Goal: Task Accomplishment & Management: Manage account settings

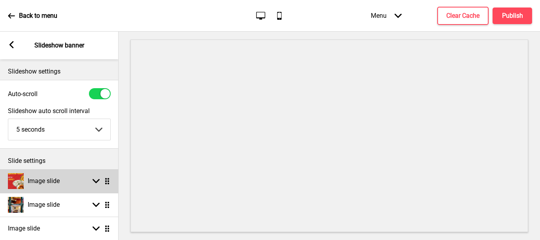
click at [76, 178] on div "Image slide Arrow down Drag" at bounding box center [59, 181] width 119 height 24
select select "right"
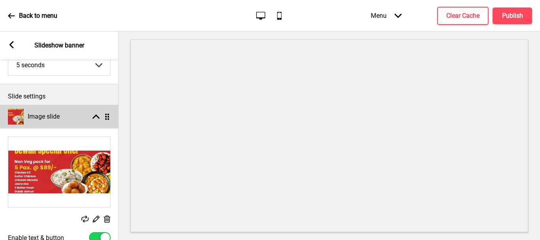
scroll to position [119, 0]
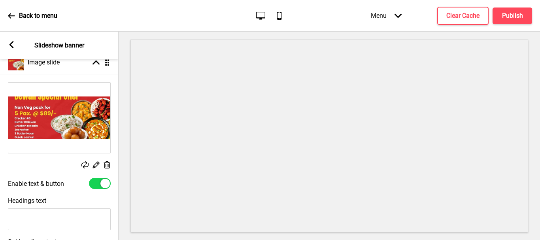
click at [106, 163] on icon at bounding box center [107, 164] width 7 height 7
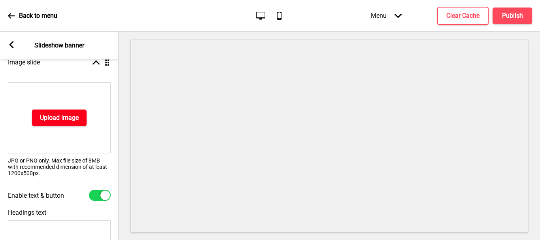
click at [65, 111] on button "Upload Image" at bounding box center [59, 118] width 55 height 17
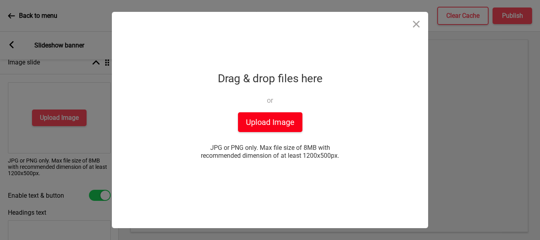
click at [271, 124] on button "Upload Image" at bounding box center [270, 122] width 64 height 20
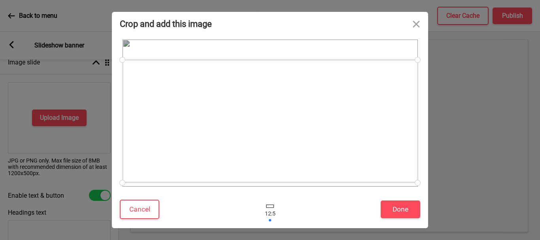
drag, startPoint x: 354, startPoint y: 117, endPoint x: 354, endPoint y: 126, distance: 8.3
click at [354, 126] on div at bounding box center [270, 121] width 295 height 123
click at [397, 211] on button "Done" at bounding box center [401, 209] width 40 height 18
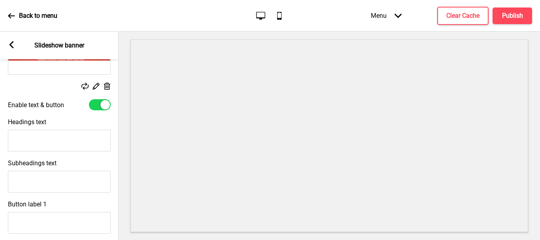
scroll to position [198, 0]
click at [47, 142] on input "Headings text" at bounding box center [59, 140] width 103 height 22
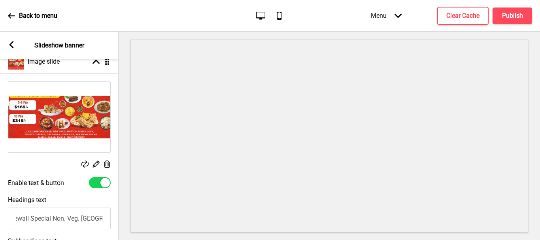
scroll to position [40, 0]
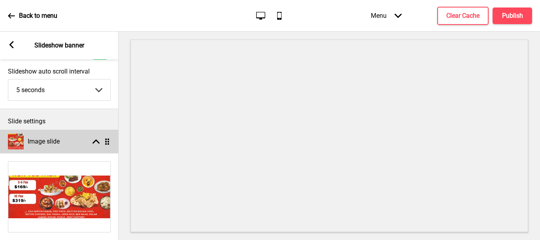
type input "Dewali Special Non. Veg. [GEOGRAPHIC_DATA]"
click at [95, 138] on div "Image slide Arrow up Drag" at bounding box center [59, 142] width 119 height 24
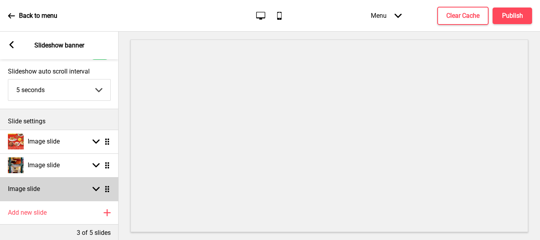
click at [93, 188] on icon at bounding box center [96, 189] width 7 height 4
select select "right"
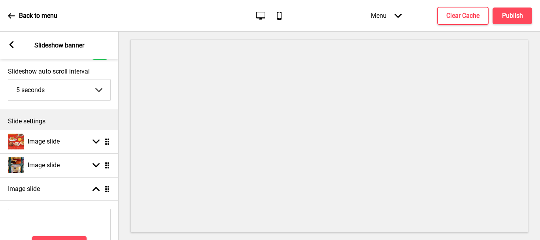
scroll to position [119, 0]
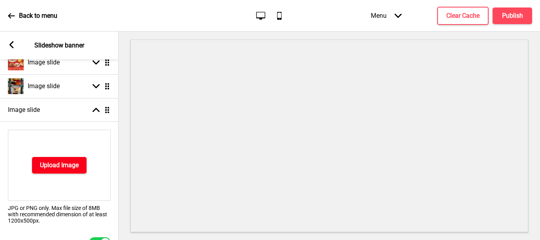
click at [57, 168] on h4 "Upload Image" at bounding box center [59, 165] width 39 height 9
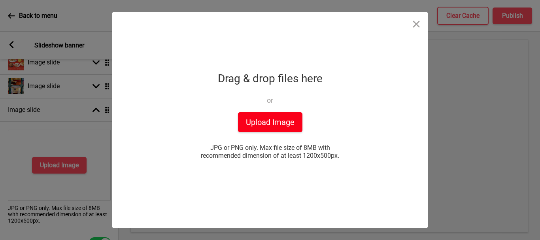
click at [277, 122] on button "Upload Image" at bounding box center [270, 122] width 64 height 20
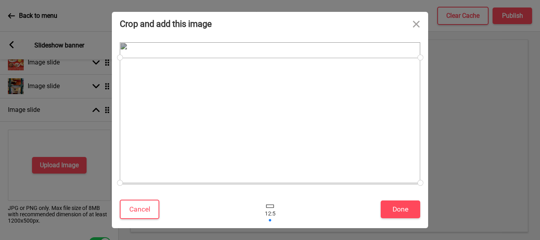
drag, startPoint x: 270, startPoint y: 130, endPoint x: 271, endPoint y: 137, distance: 7.2
click at [271, 137] on div at bounding box center [270, 120] width 301 height 125
click at [407, 210] on button "Done" at bounding box center [401, 209] width 40 height 18
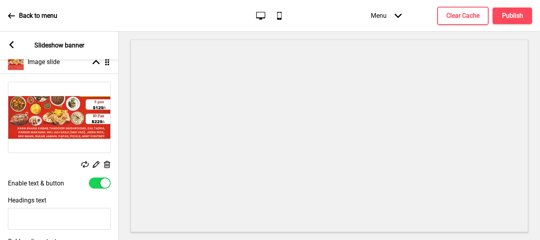
scroll to position [158, 0]
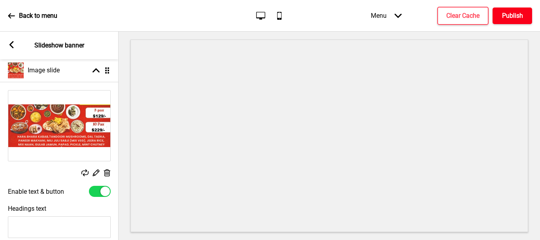
click at [515, 13] on h4 "Publish" at bounding box center [512, 15] width 21 height 9
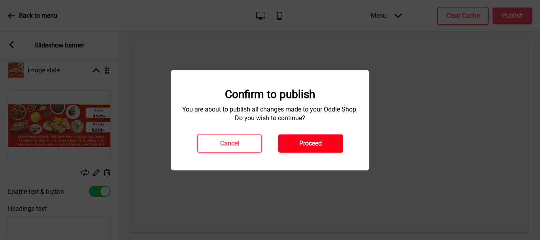
click at [304, 142] on h4 "Proceed" at bounding box center [310, 143] width 23 height 9
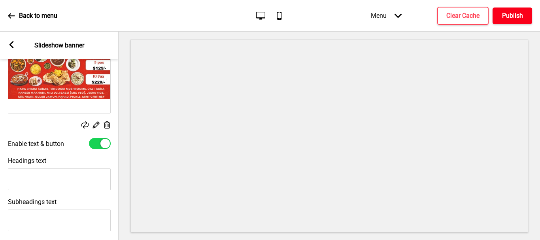
scroll to position [237, 0]
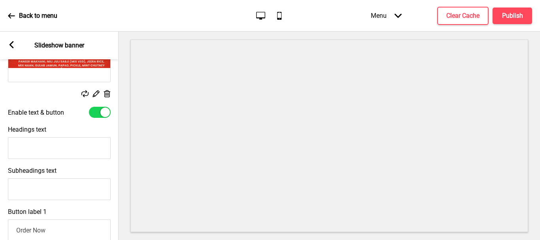
click at [44, 149] on input "Headings text" at bounding box center [59, 148] width 103 height 22
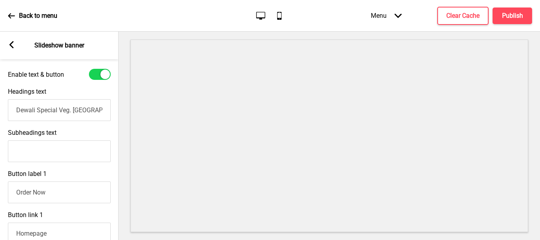
scroll to position [277, 0]
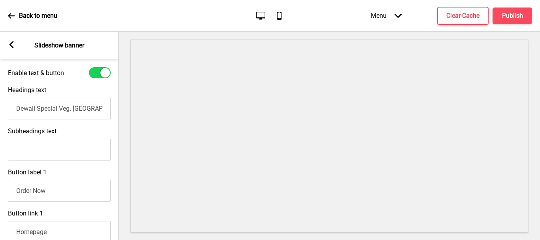
type input "Dewali Special Veg. [GEOGRAPHIC_DATA]"
click at [510, 14] on h4 "Publish" at bounding box center [512, 15] width 21 height 9
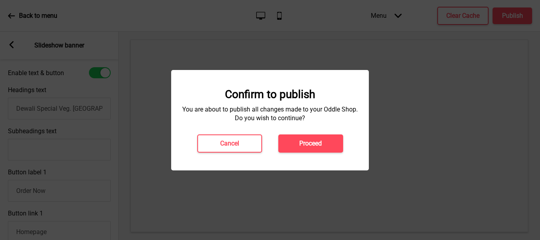
click at [312, 142] on h4 "Proceed" at bounding box center [310, 143] width 23 height 9
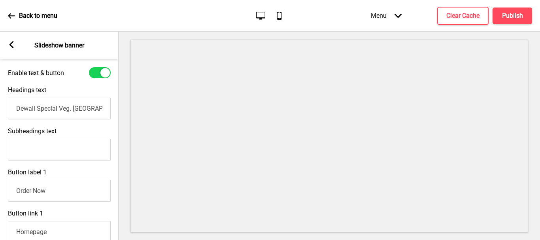
click at [16, 38] on div "Arrow left Slideshow banner" at bounding box center [59, 46] width 119 height 28
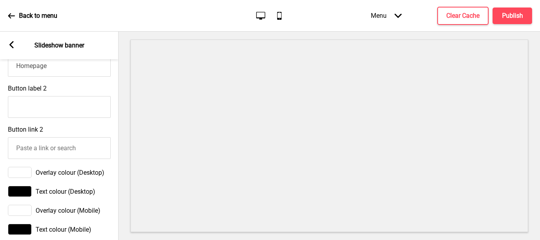
scroll to position [591, 0]
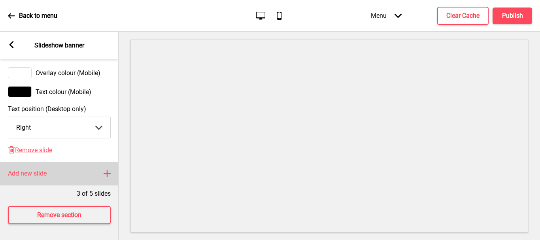
click at [108, 169] on rect at bounding box center [106, 173] width 9 height 9
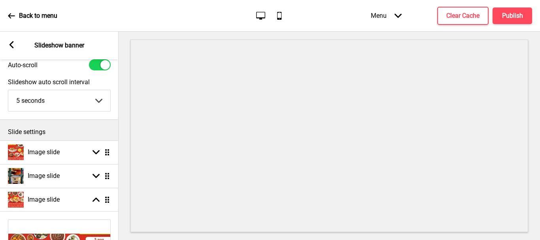
scroll to position [79, 0]
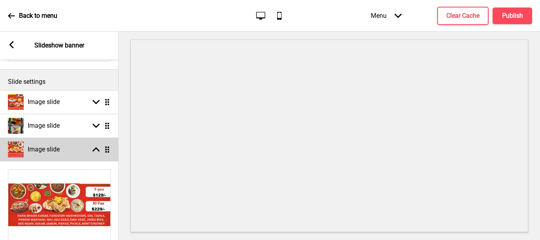
click at [96, 145] on div "Image slide Arrow up Drag" at bounding box center [59, 150] width 119 height 24
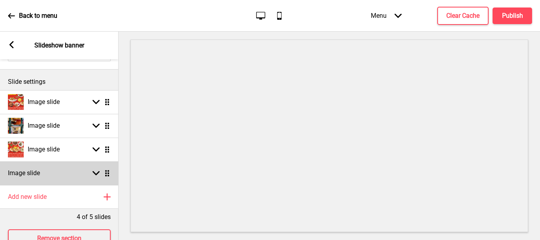
click at [93, 173] on rect at bounding box center [96, 173] width 7 height 7
select select "right"
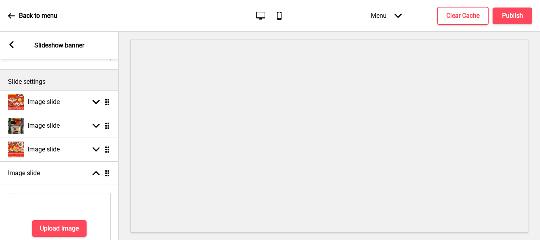
scroll to position [119, 0]
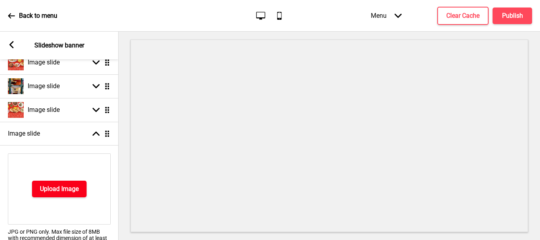
click at [62, 183] on button "Upload Image" at bounding box center [59, 189] width 55 height 17
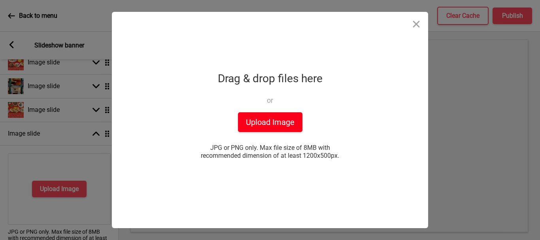
click at [291, 127] on button "Upload Image" at bounding box center [270, 122] width 64 height 20
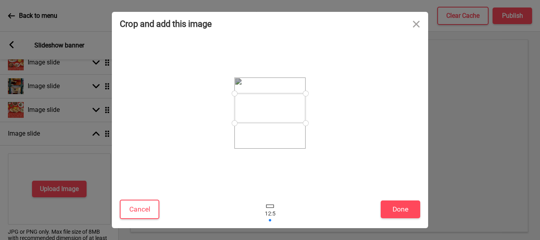
click at [289, 116] on div at bounding box center [269, 108] width 71 height 30
drag, startPoint x: 305, startPoint y: 125, endPoint x: 306, endPoint y: 134, distance: 9.9
click at [306, 134] on div at bounding box center [269, 113] width 71 height 71
click at [409, 209] on button "Done" at bounding box center [401, 209] width 40 height 18
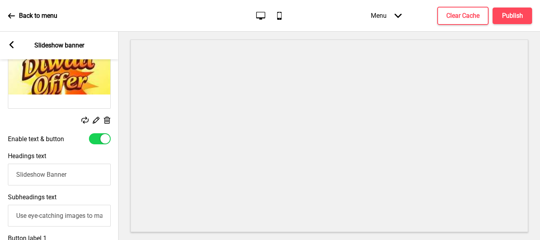
scroll to position [237, 0]
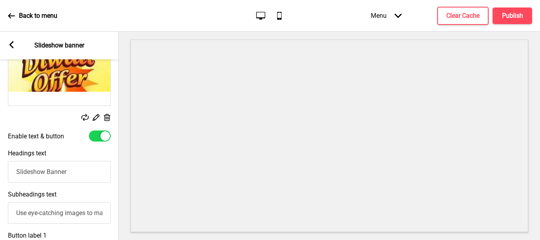
click at [108, 116] on g at bounding box center [107, 117] width 8 height 8
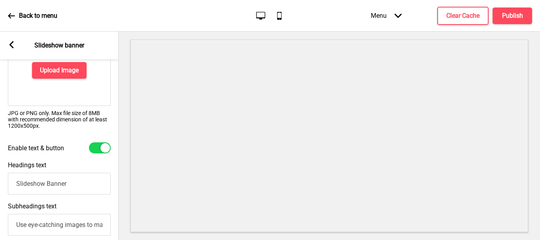
click at [6, 44] on div "Arrow left Slideshow banner" at bounding box center [59, 46] width 119 height 28
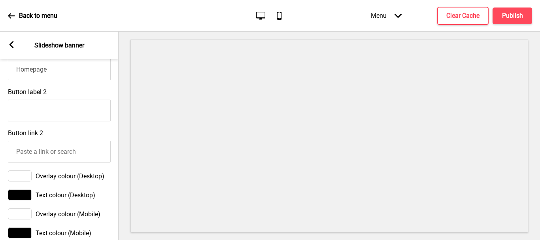
scroll to position [469, 0]
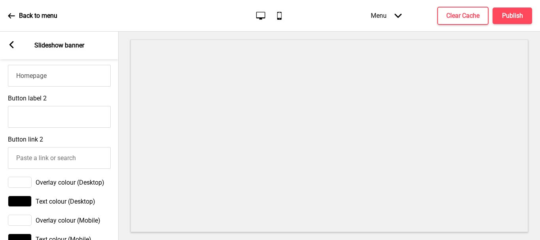
click at [26, 12] on p "Back to menu" at bounding box center [38, 15] width 38 height 9
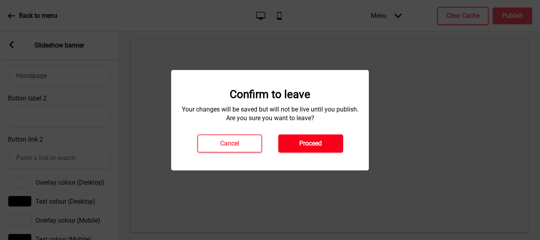
click at [325, 143] on button "Proceed" at bounding box center [310, 143] width 65 height 18
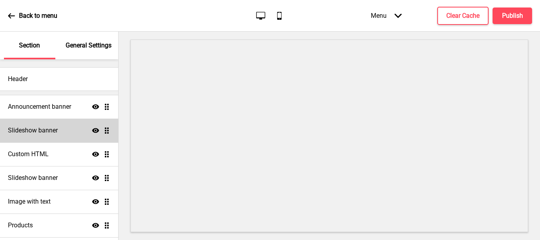
click at [72, 128] on div "Slideshow banner Show Drag" at bounding box center [59, 131] width 118 height 24
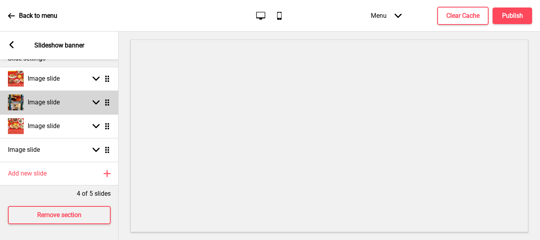
scroll to position [108, 0]
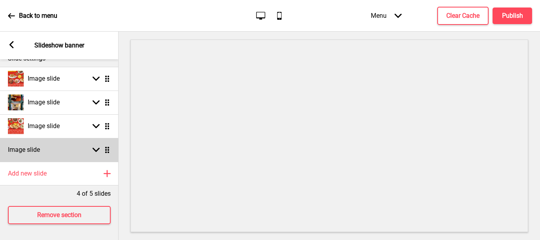
click at [80, 144] on div "Image slide Arrow down Drag" at bounding box center [59, 150] width 119 height 24
select select "right"
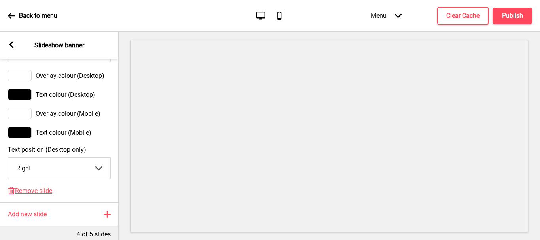
scroll to position [622, 0]
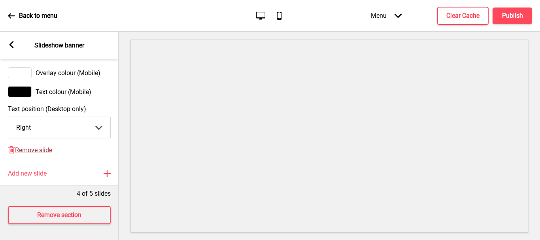
click at [45, 148] on span "Remove slide" at bounding box center [33, 150] width 37 height 8
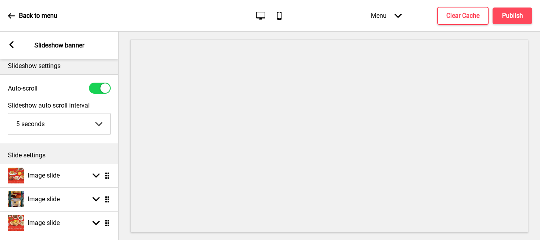
scroll to position [0, 0]
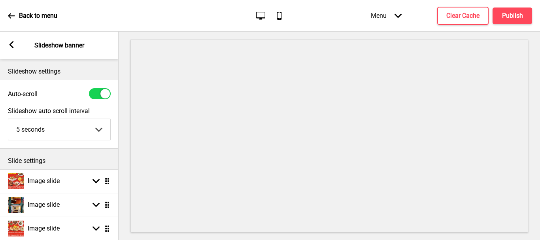
click at [85, 161] on p "Slide settings" at bounding box center [59, 161] width 103 height 9
click at [47, 44] on p "Slideshow banner" at bounding box center [59, 45] width 50 height 9
click at [15, 49] on div "Arrow left" at bounding box center [11, 45] width 7 height 9
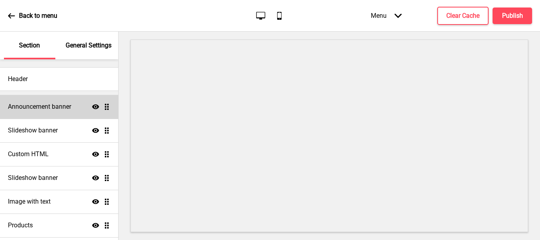
click at [69, 106] on h4 "Announcement banner" at bounding box center [39, 106] width 63 height 9
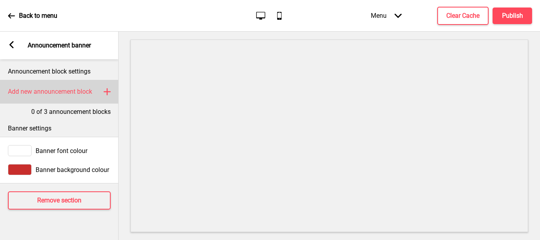
click at [111, 91] on div "Add new announcement block Plus" at bounding box center [59, 92] width 119 height 24
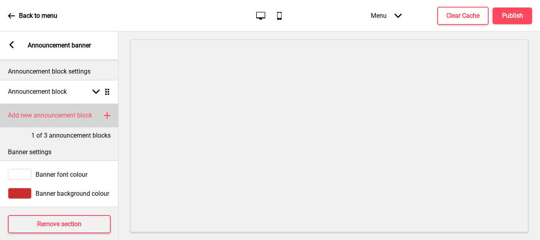
click at [73, 113] on h4 "Add new announcement block" at bounding box center [50, 115] width 84 height 9
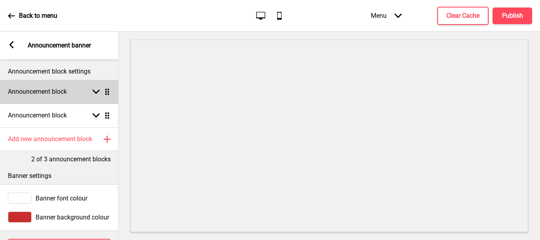
click at [82, 95] on div "Announcement block Arrow down Drag" at bounding box center [59, 92] width 119 height 24
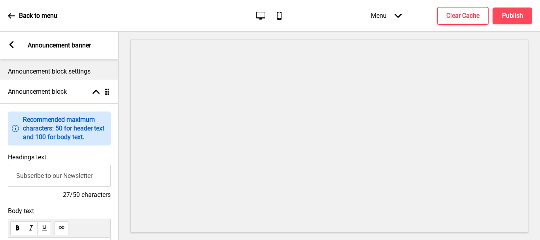
click at [45, 175] on input "Subscribe to our Newsletter" at bounding box center [59, 176] width 103 height 22
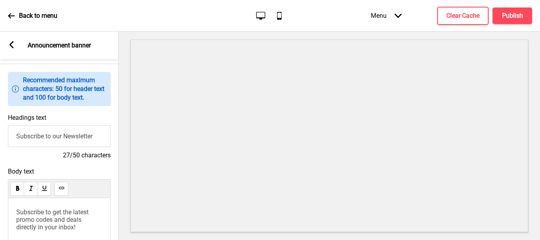
scroll to position [79, 0]
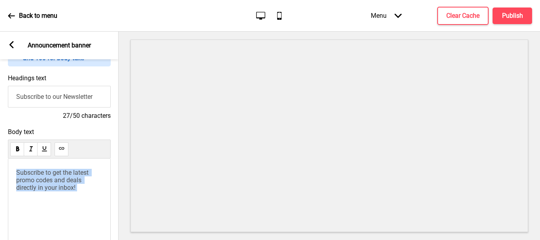
drag, startPoint x: 15, startPoint y: 174, endPoint x: 82, endPoint y: 195, distance: 70.3
click at [82, 195] on div "Subscribe to get the latest promo codes and deals directly in your inbox!" at bounding box center [59, 201] width 103 height 85
drag, startPoint x: 17, startPoint y: 174, endPoint x: 86, endPoint y: 203, distance: 74.4
click at [86, 203] on div "Subscribe to get the latest promo codes and deals directly in your inbox!" at bounding box center [59, 201] width 103 height 85
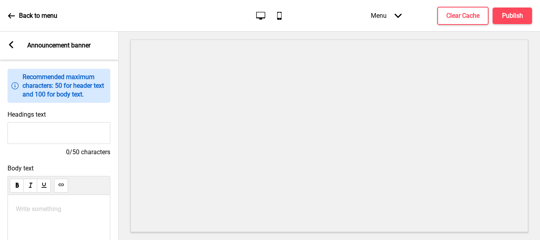
scroll to position [0, 0]
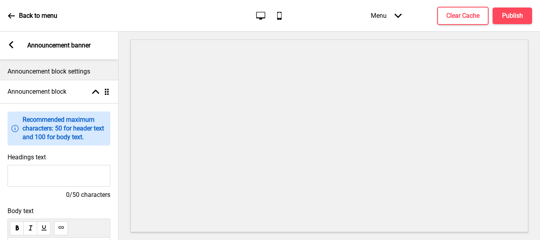
click at [60, 176] on input "Headings text" at bounding box center [59, 176] width 103 height 22
type input "F"
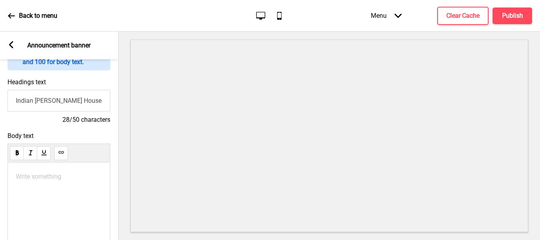
scroll to position [79, 0]
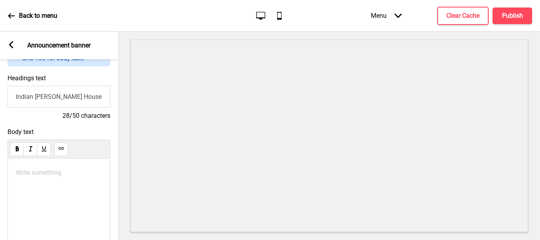
type input "Indian Curry House Resturant"
click at [21, 169] on div "Write something ﻿" at bounding box center [59, 201] width 103 height 85
click at [17, 176] on p "Write something ﻿" at bounding box center [59, 173] width 86 height 8
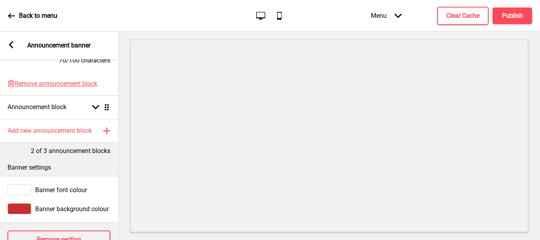
scroll to position [301, 0]
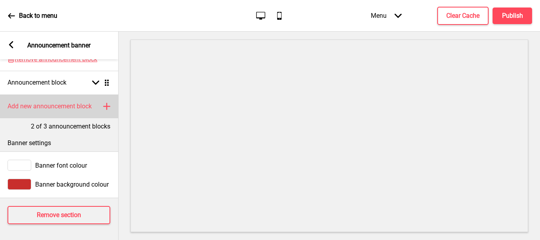
click at [106, 103] on icon at bounding box center [107, 106] width 6 height 6
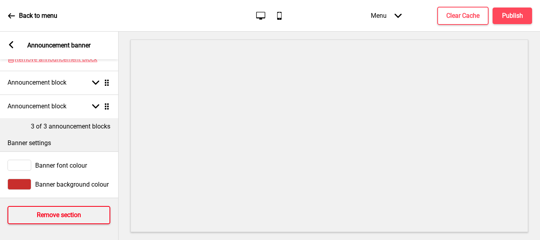
click at [79, 211] on h4 "Remove section" at bounding box center [59, 215] width 44 height 9
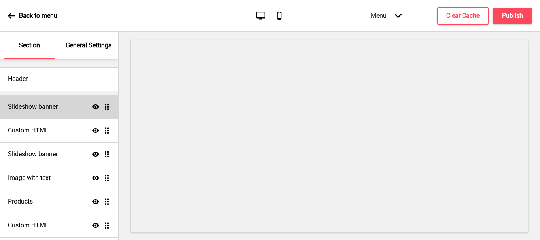
click at [60, 100] on div "Slideshow banner Show Drag" at bounding box center [59, 107] width 118 height 24
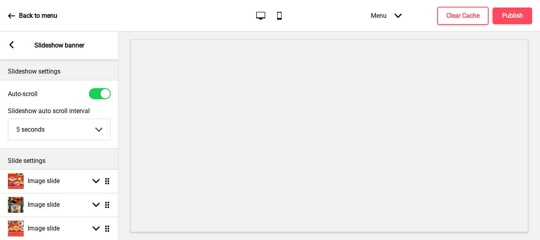
click at [10, 41] on rect at bounding box center [11, 44] width 7 height 7
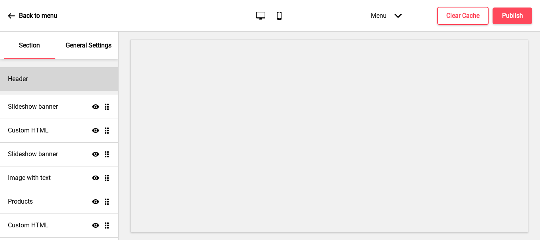
click at [28, 74] on div "Header" at bounding box center [59, 79] width 118 height 24
select select "Lato"
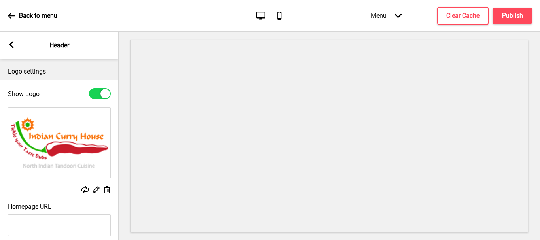
click at [11, 45] on rect at bounding box center [11, 44] width 7 height 7
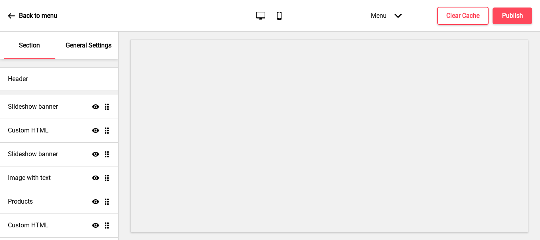
click at [23, 17] on p "Back to menu" at bounding box center [38, 15] width 38 height 9
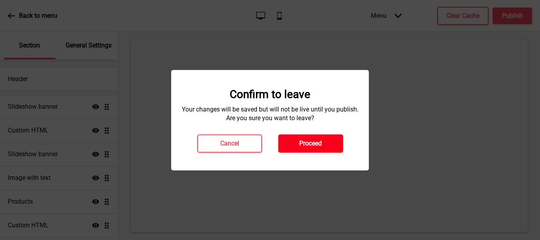
click at [307, 145] on h4 "Proceed" at bounding box center [310, 143] width 23 height 9
